Goal: Navigation & Orientation: Find specific page/section

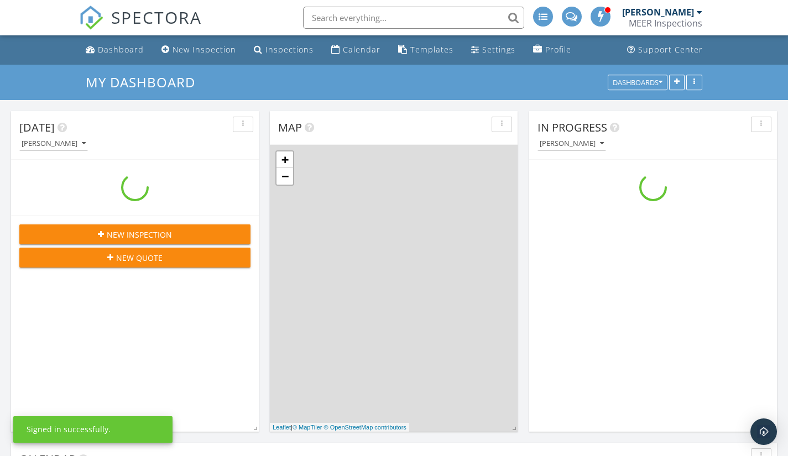
scroll to position [913, 806]
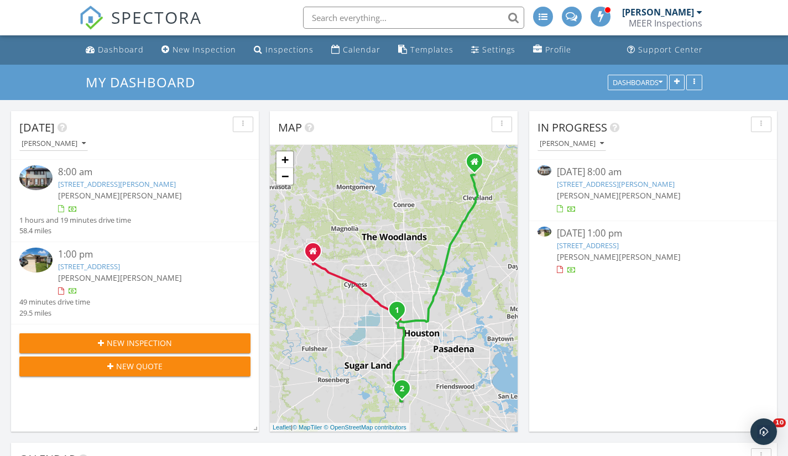
click at [543, 172] on img at bounding box center [545, 170] width 14 height 11
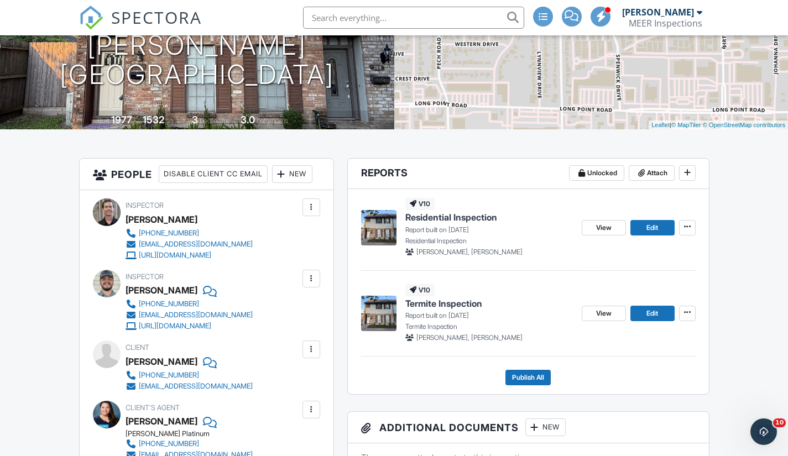
click at [378, 225] on img at bounding box center [378, 227] width 35 height 35
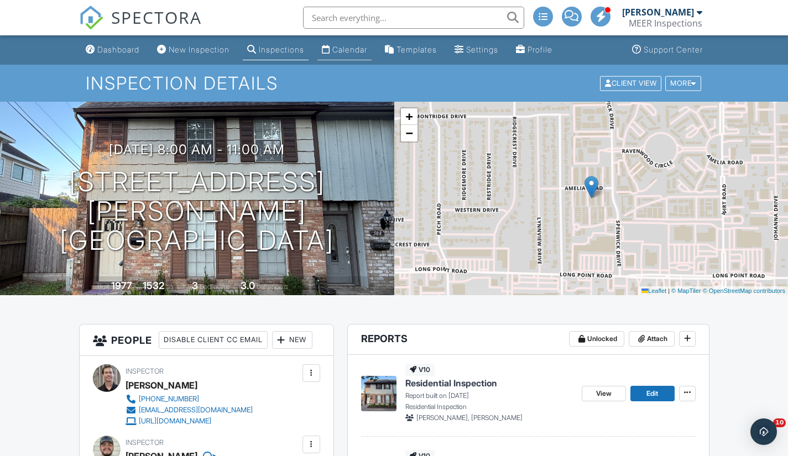
click at [357, 51] on div "Calendar" at bounding box center [350, 49] width 35 height 9
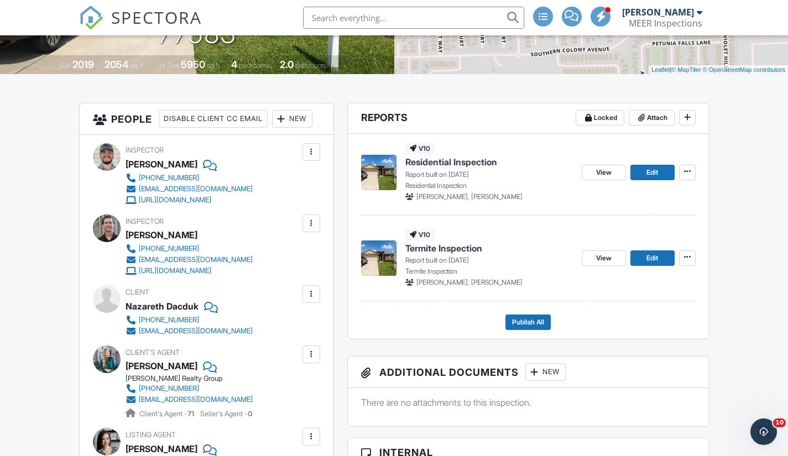
click at [380, 173] on img at bounding box center [378, 172] width 35 height 35
click at [383, 252] on img at bounding box center [378, 258] width 35 height 35
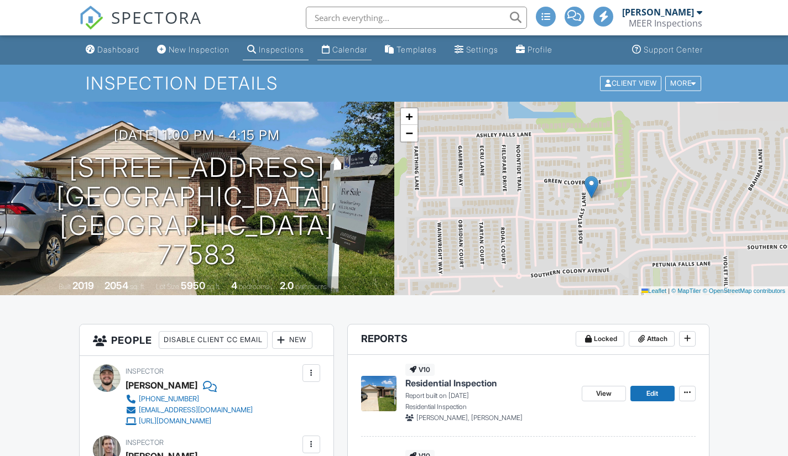
click at [360, 50] on div "Calendar" at bounding box center [350, 49] width 35 height 9
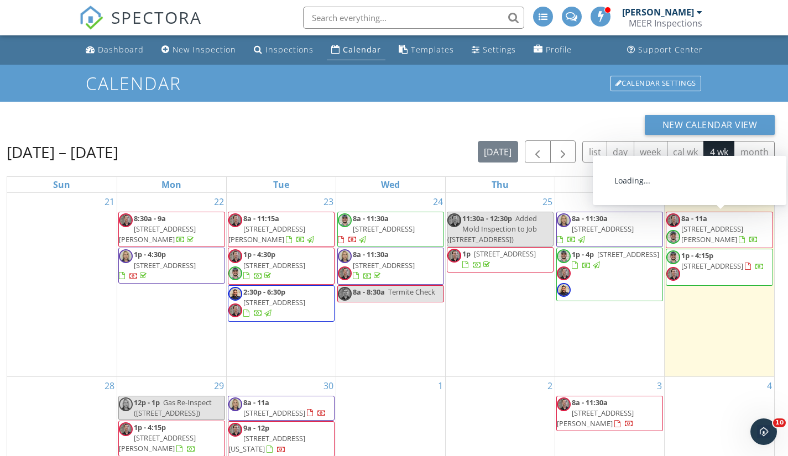
click at [709, 228] on span "8101 Amelia Rd 509, Houston 77055" at bounding box center [713, 234] width 62 height 20
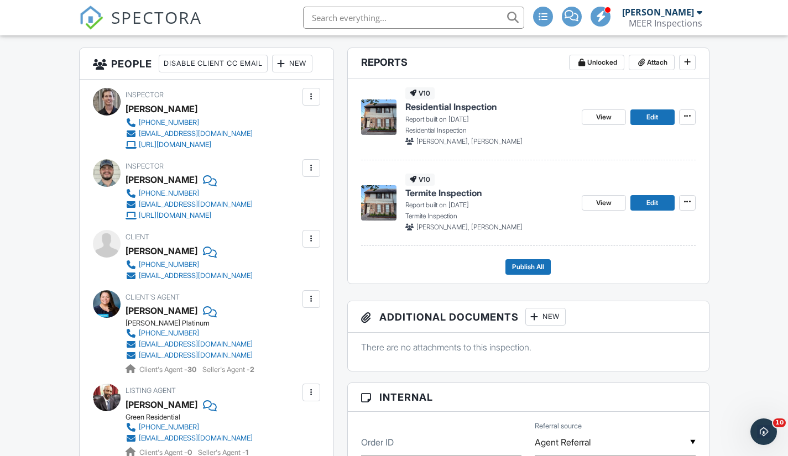
click at [382, 205] on img at bounding box center [378, 202] width 35 height 35
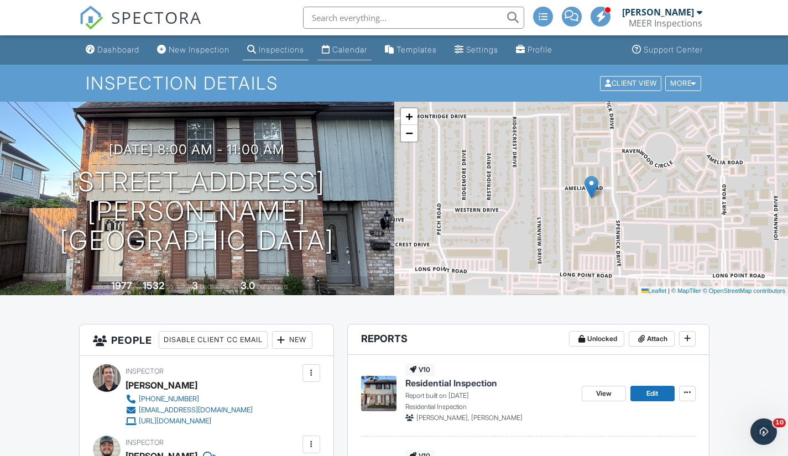
click at [361, 50] on div "Calendar" at bounding box center [350, 49] width 35 height 9
